Goal: Information Seeking & Learning: Learn about a topic

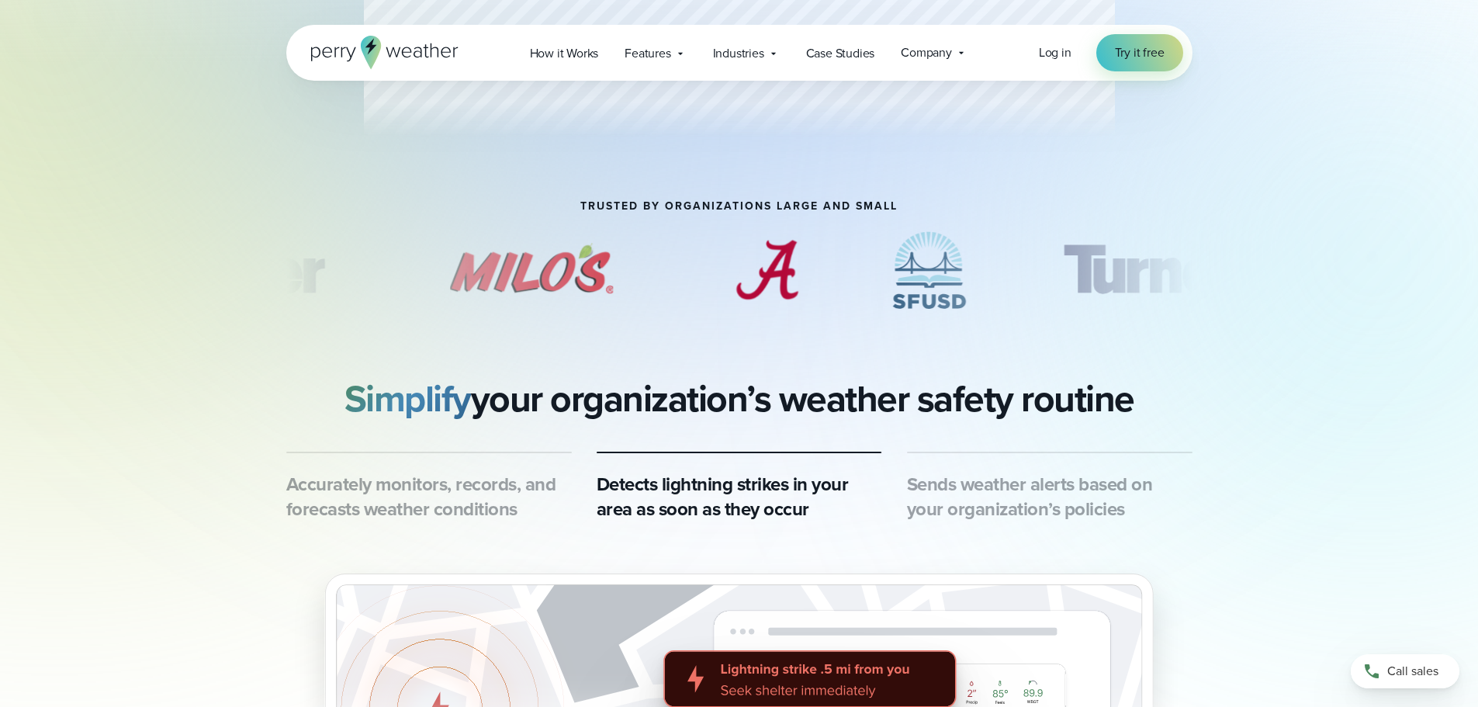
scroll to position [698, 0]
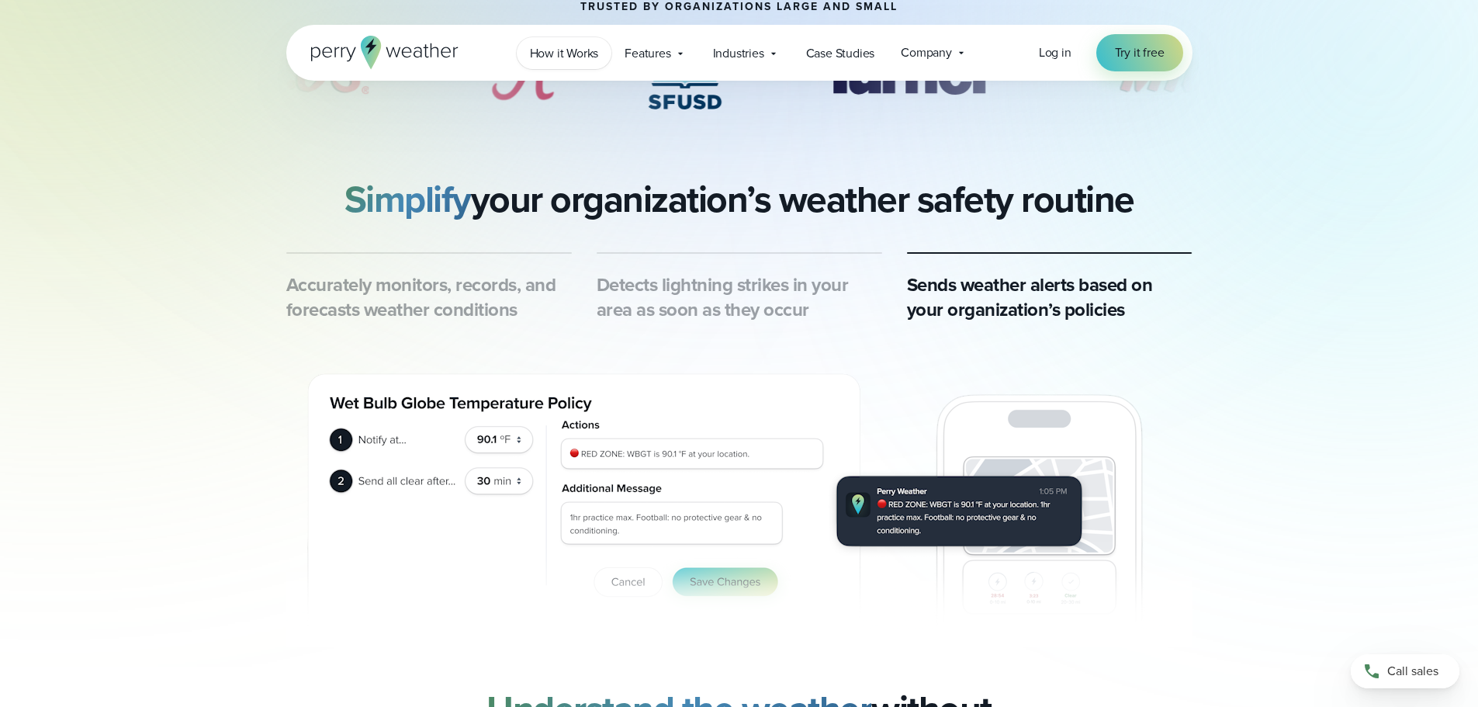
click at [602, 44] on link "How it Works" at bounding box center [564, 53] width 95 height 32
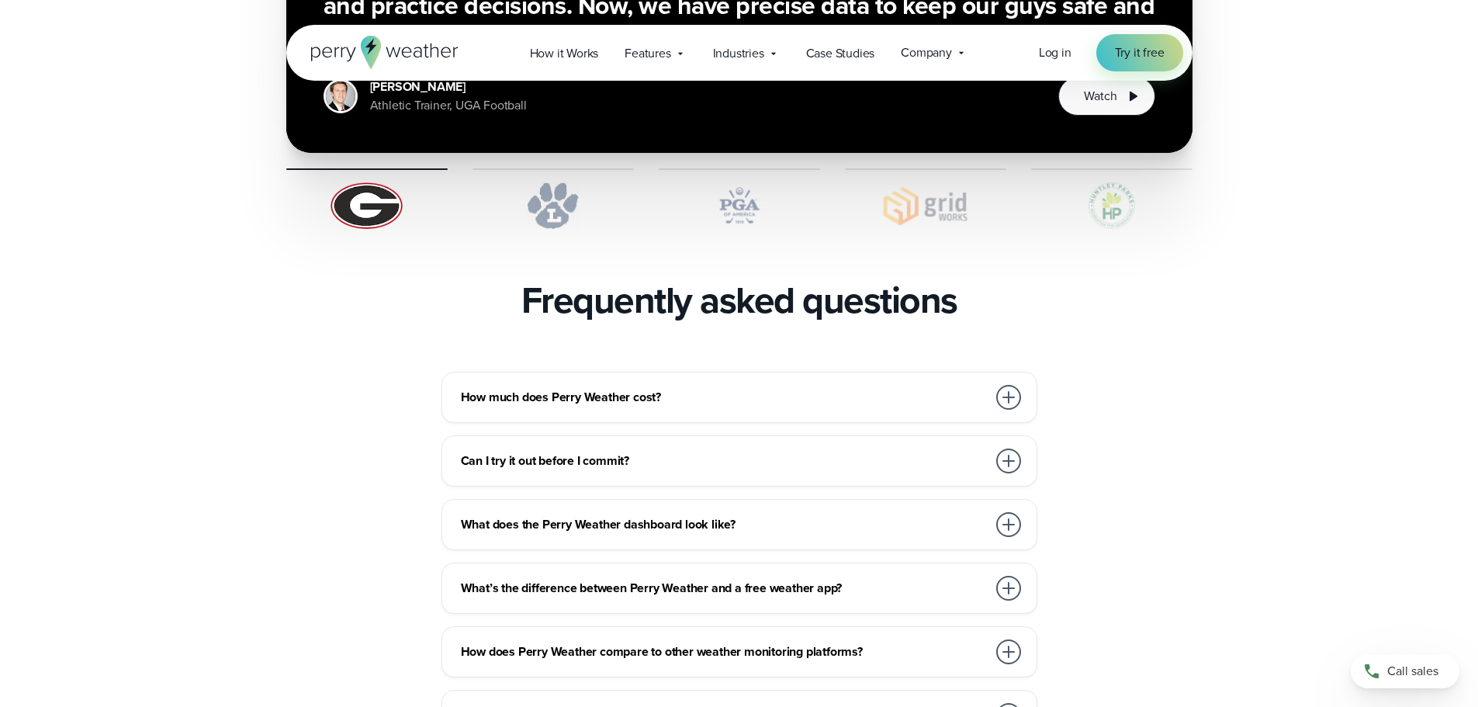
scroll to position [3337, 0]
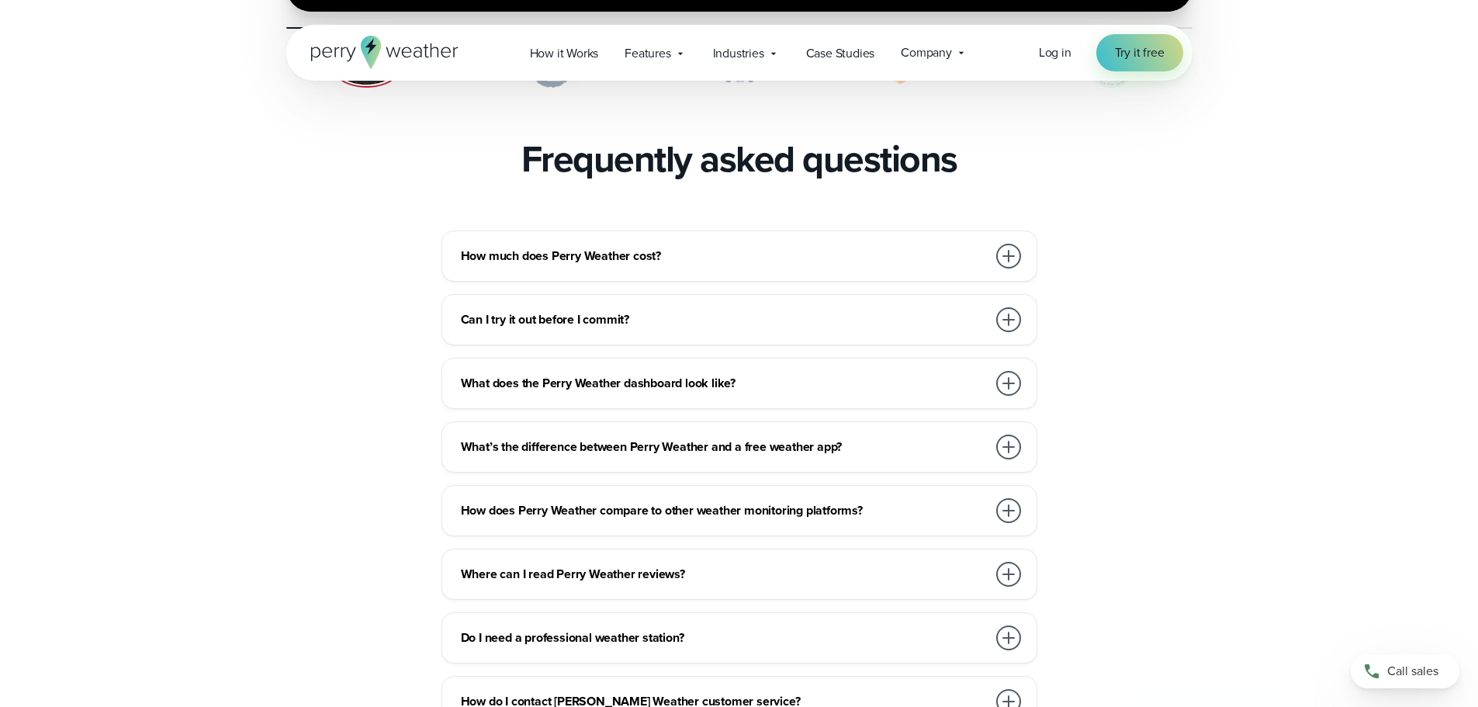
click at [610, 247] on h3 "How much does Perry Weather cost?" at bounding box center [724, 256] width 526 height 19
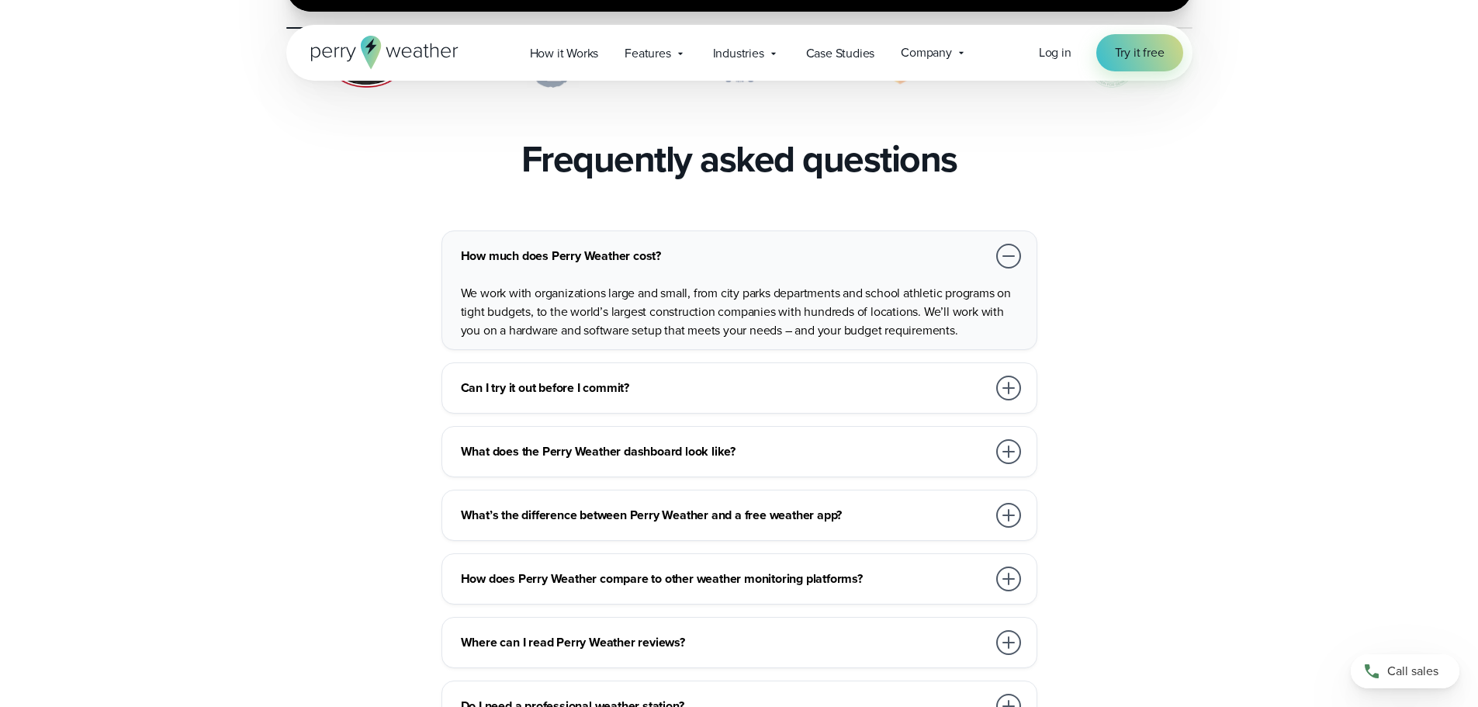
click at [478, 284] on p "We work with organizations large and small, from city parks departments and sch…" at bounding box center [742, 312] width 563 height 56
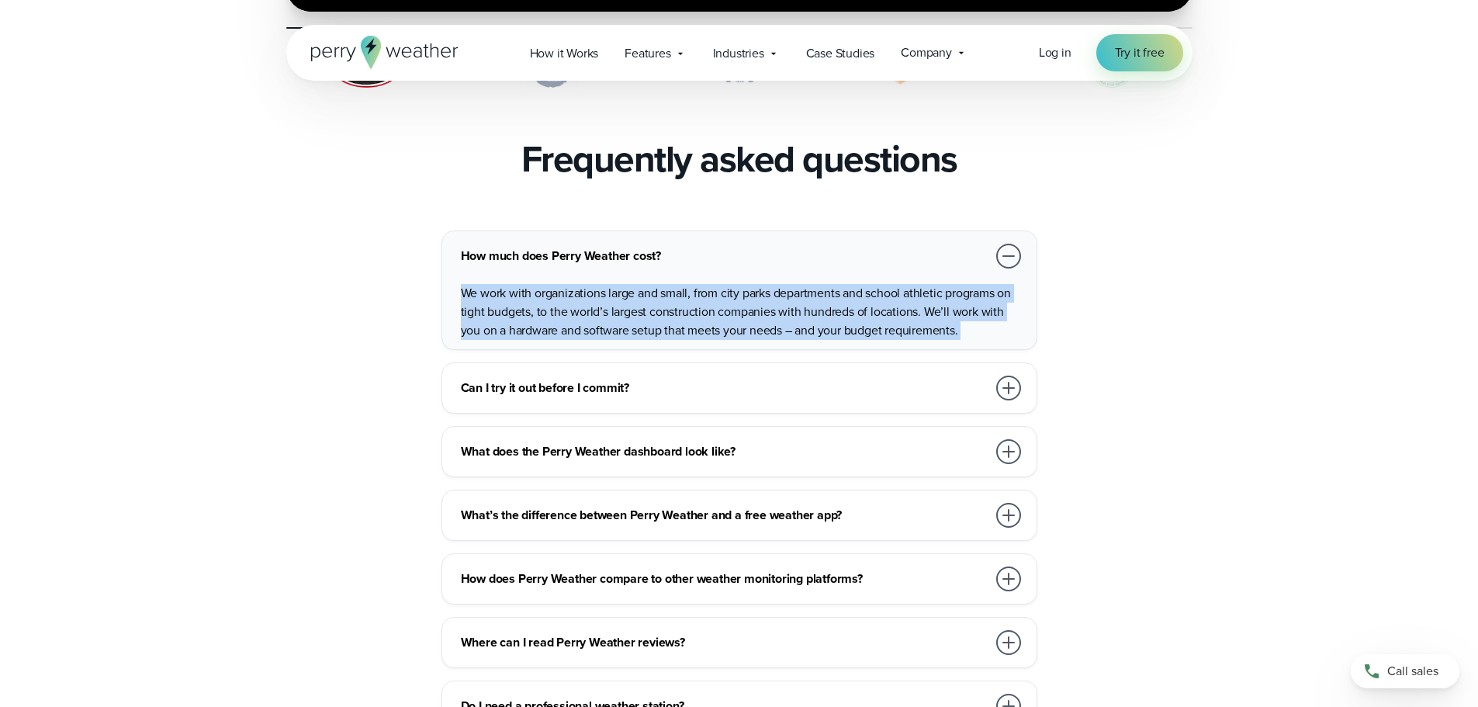
click at [478, 284] on p "We work with organizations large and small, from city parks departments and sch…" at bounding box center [742, 312] width 563 height 56
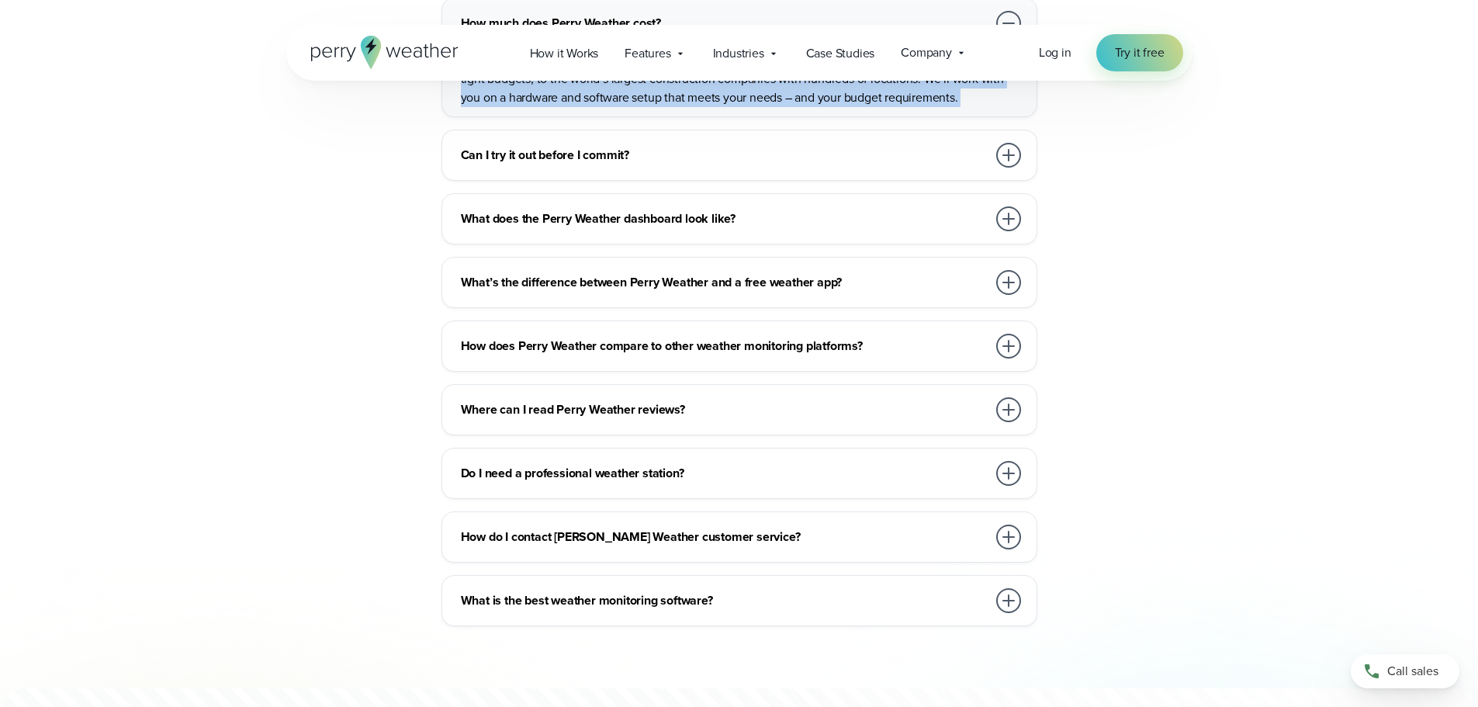
click at [730, 210] on h3 "What does the Perry Weather dashboard look like?" at bounding box center [724, 219] width 526 height 19
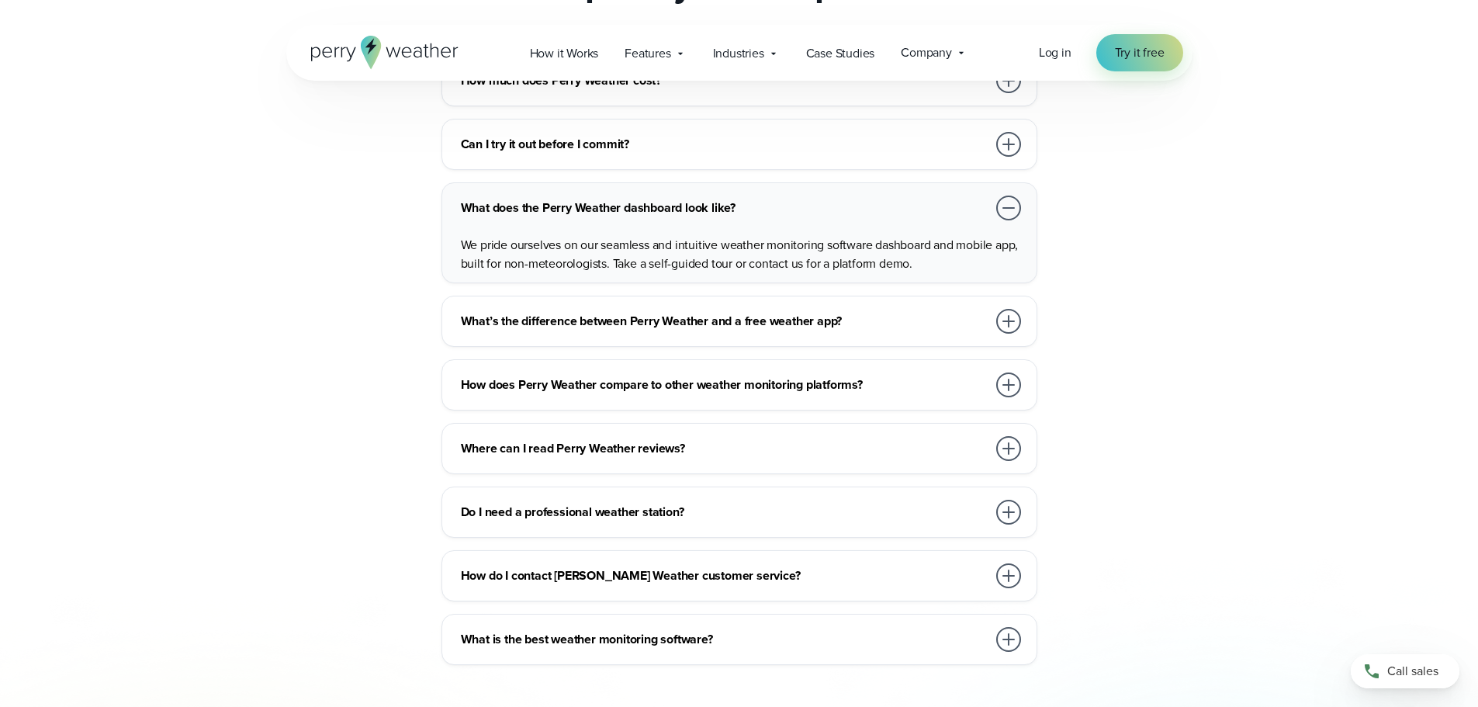
scroll to position [3415, 0]
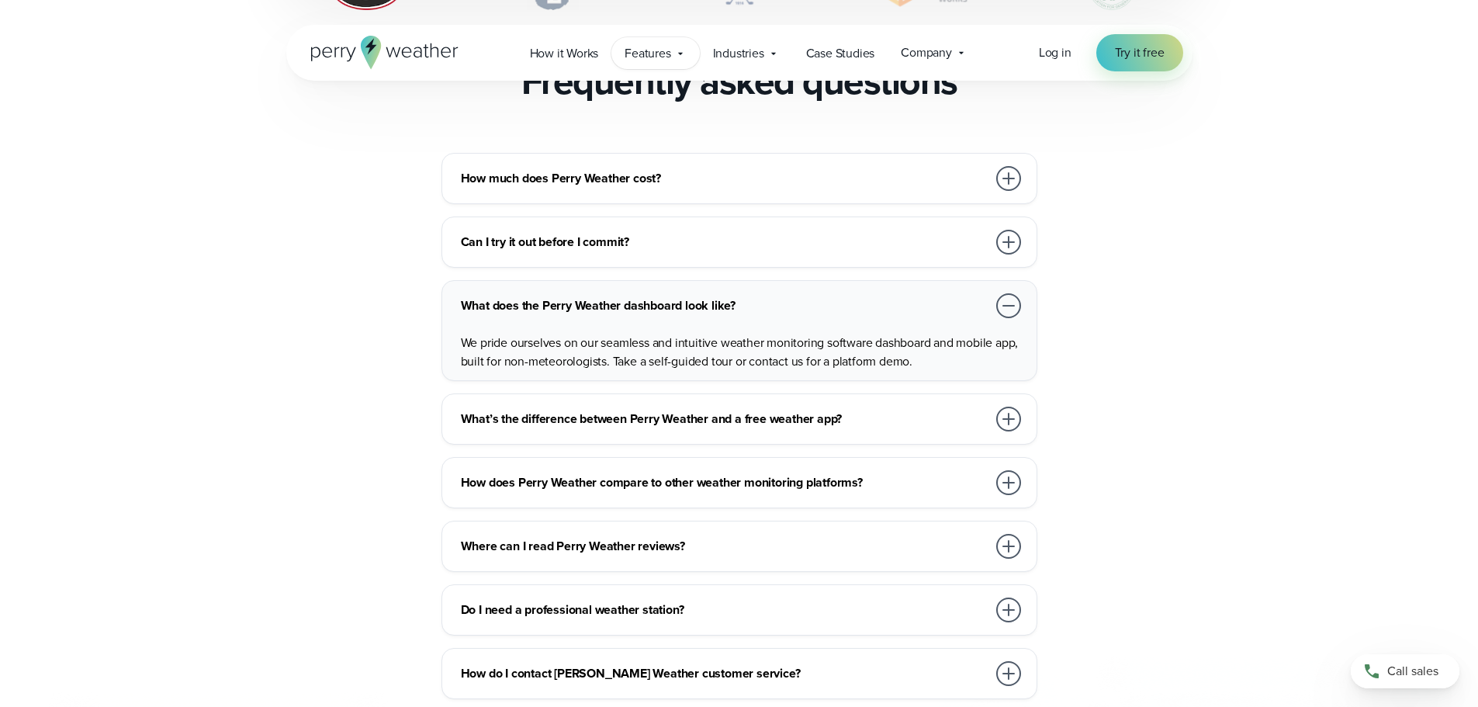
click at [644, 67] on div "Features Explore All Features Explore Perry Weather's on-site weather hardware …" at bounding box center [656, 53] width 88 height 32
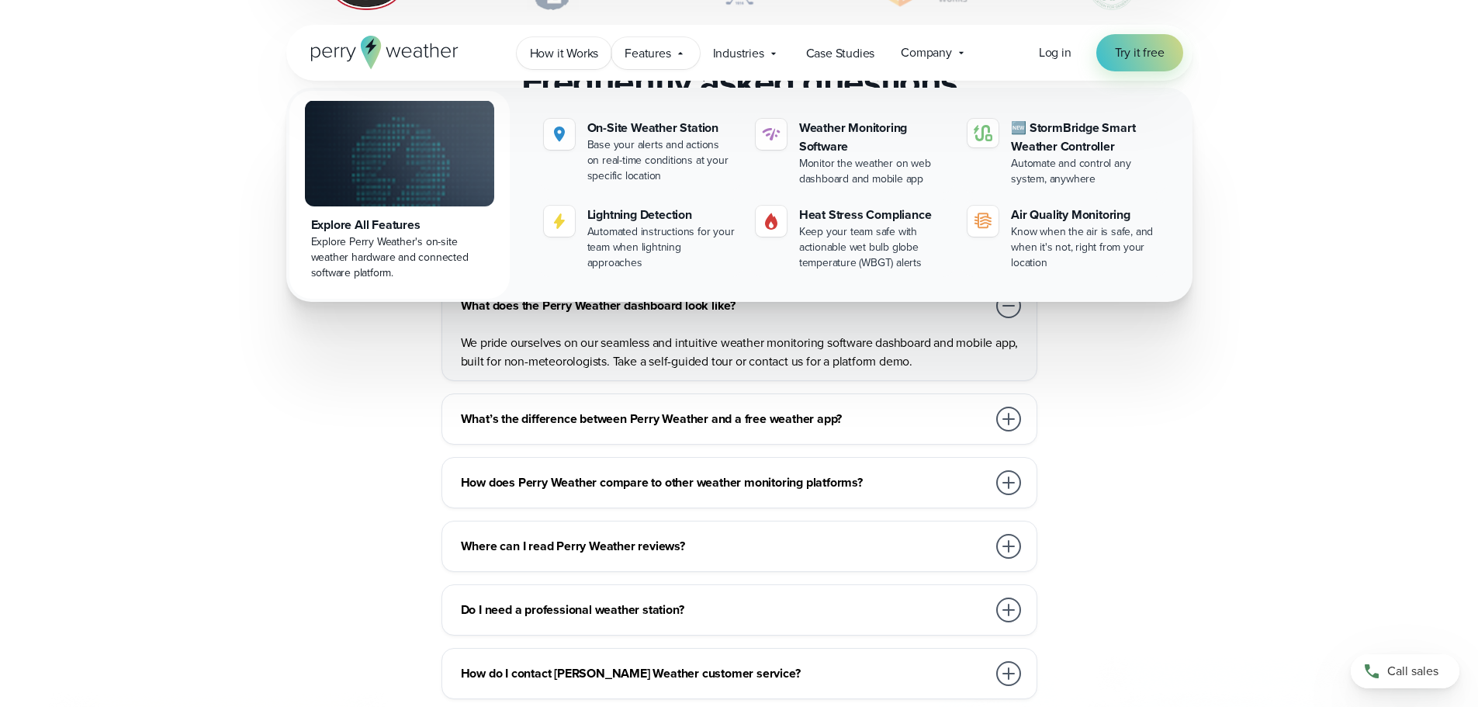
click at [546, 51] on span "How it Works" at bounding box center [564, 53] width 69 height 19
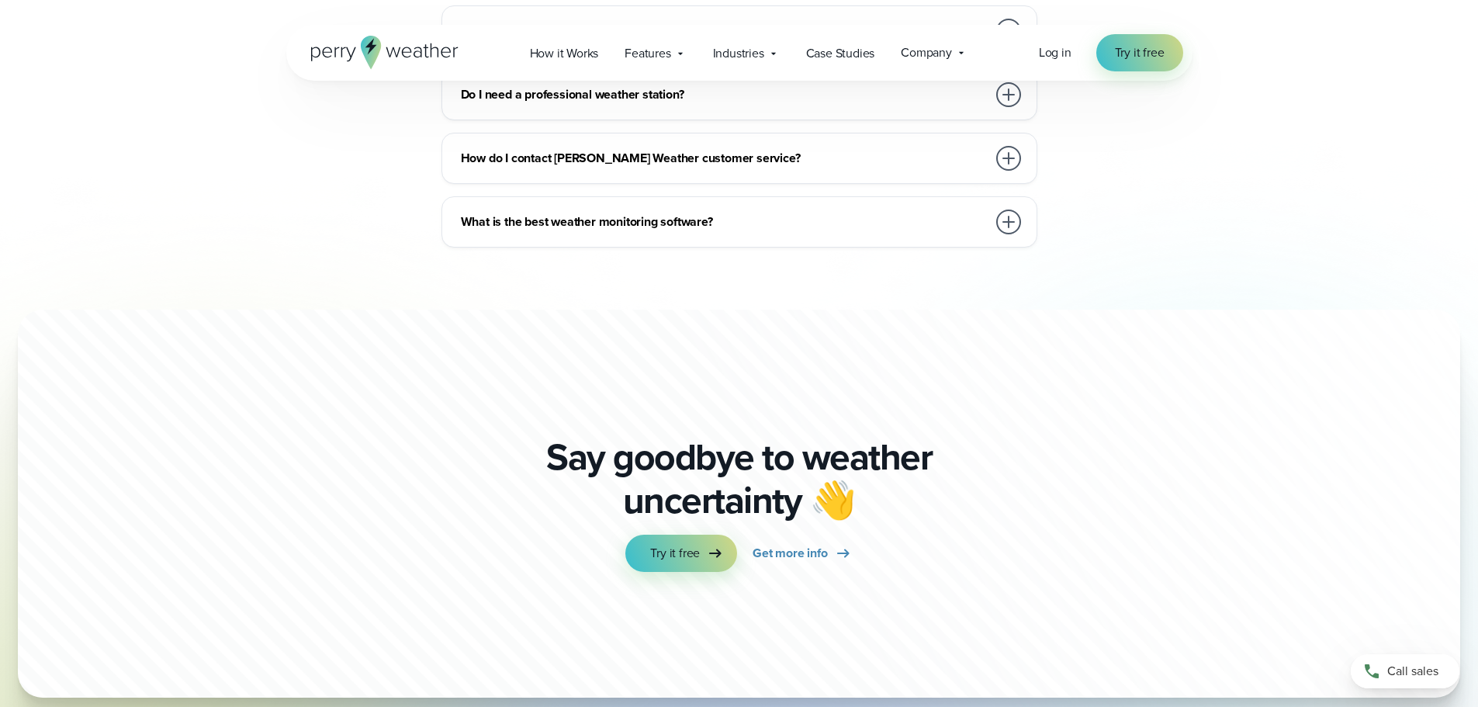
scroll to position [4359, 0]
